Goal: Find specific page/section: Find specific page/section

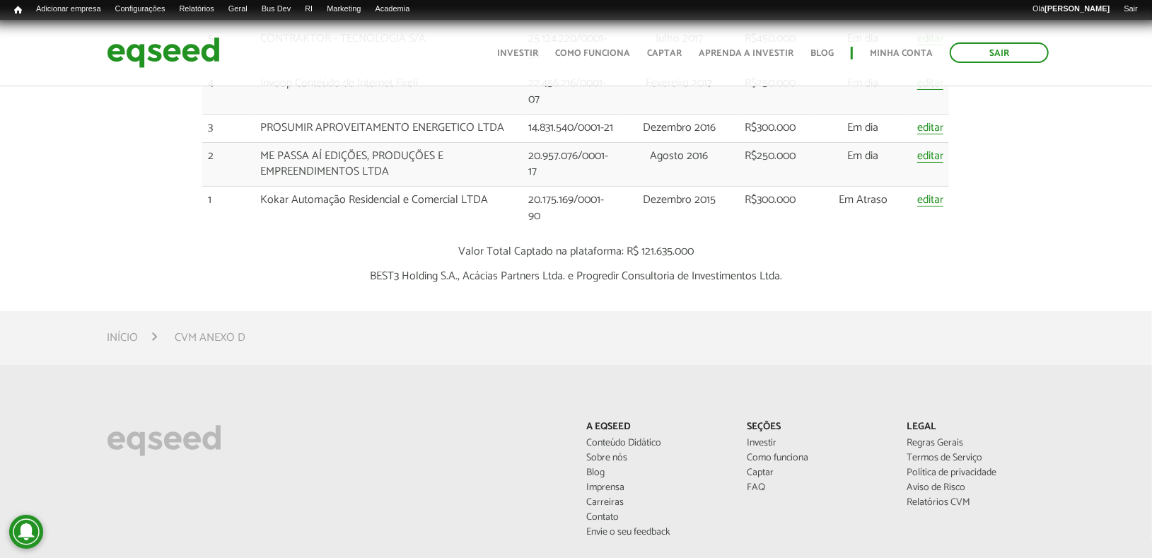
scroll to position [3377, 0]
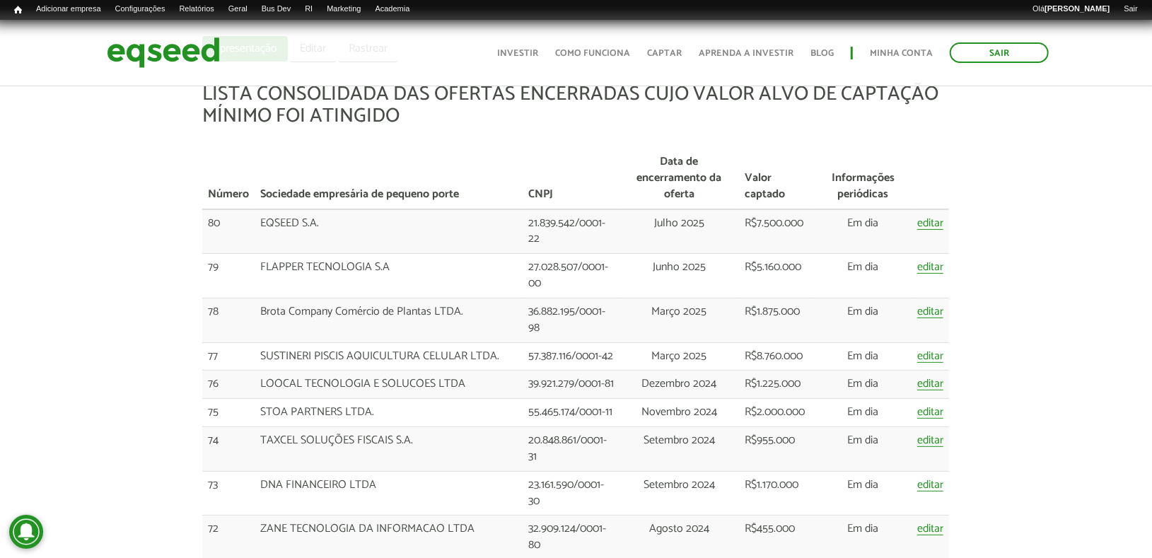
scroll to position [0, 0]
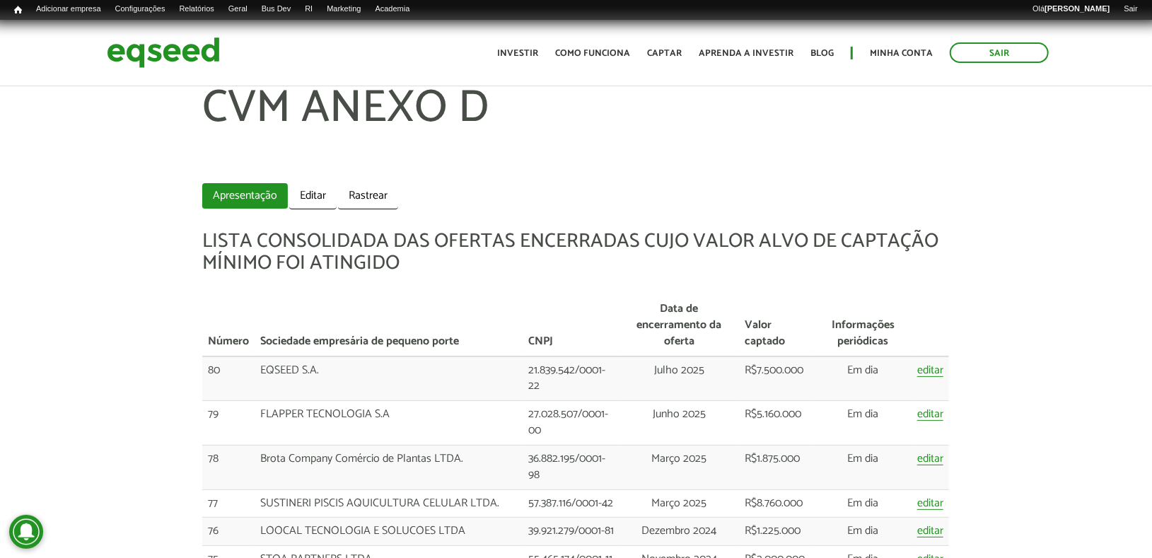
drag, startPoint x: 20, startPoint y: 83, endPoint x: 69, endPoint y: 136, distance: 73.1
click at [20, 84] on header "Sair Toggle navigation Toggle navigation Início Investir Como funciona Captar A…" at bounding box center [576, 53] width 1152 height 66
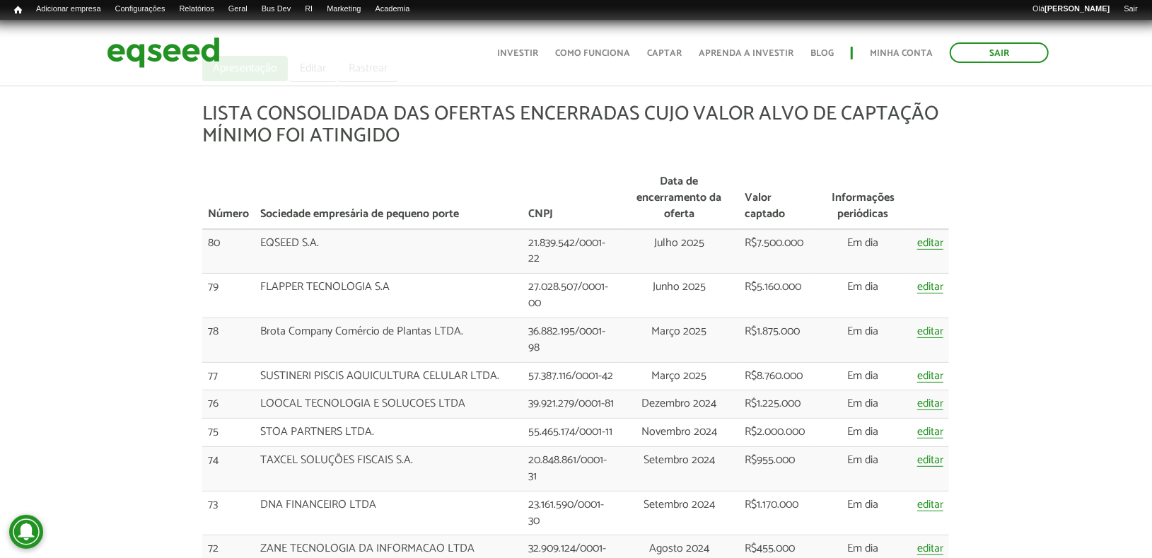
scroll to position [132, 0]
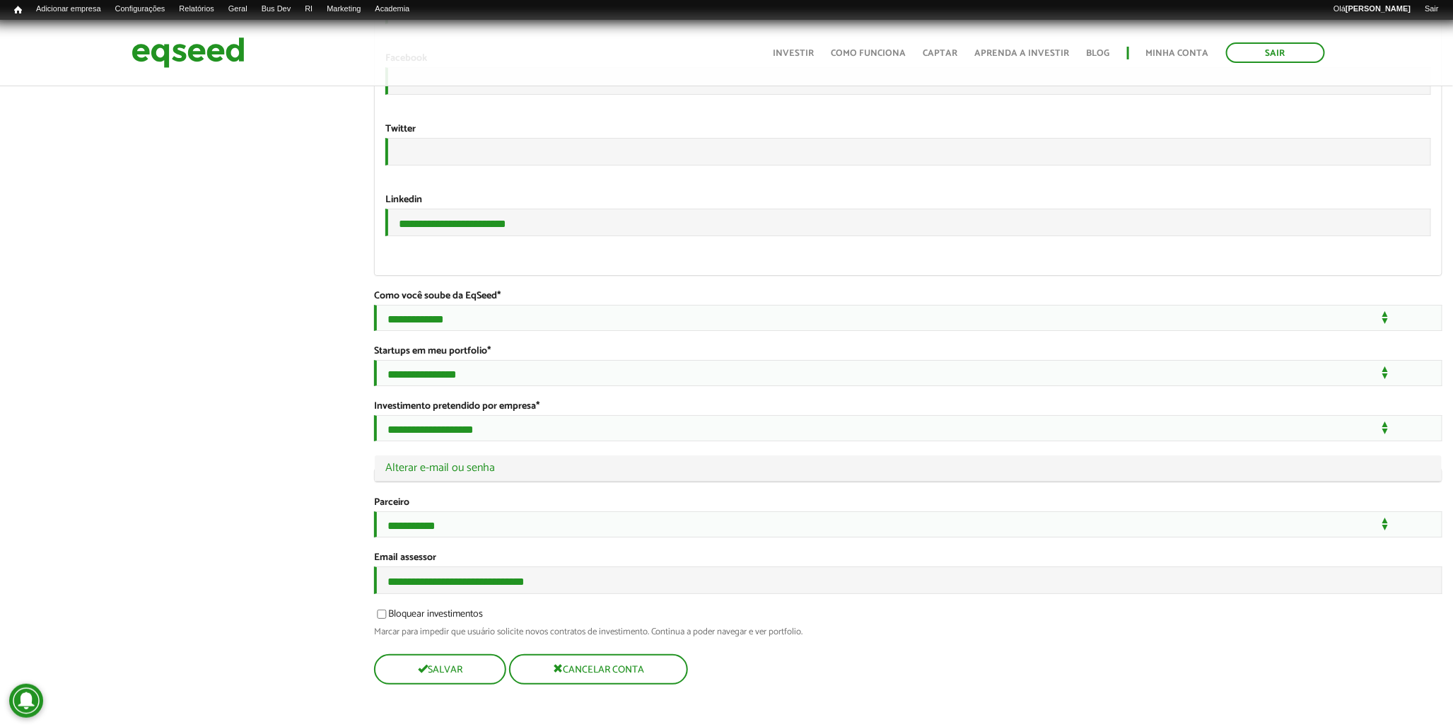
scroll to position [2515, 0]
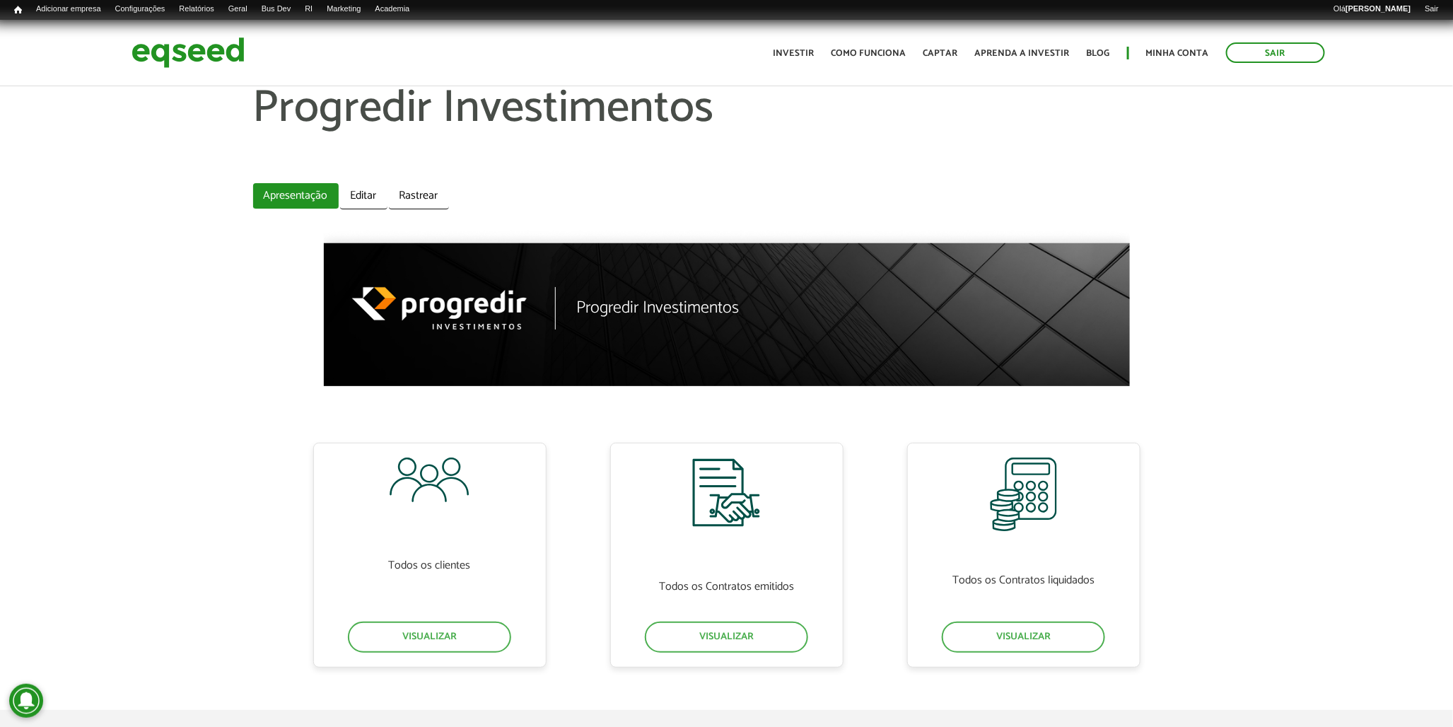
click at [654, 310] on h1 "Progredir Investimentos" at bounding box center [658, 308] width 163 height 18
click at [366, 185] on link "Editar" at bounding box center [363, 196] width 47 height 26
